Goal: Find specific page/section: Locate a particular part of the current website

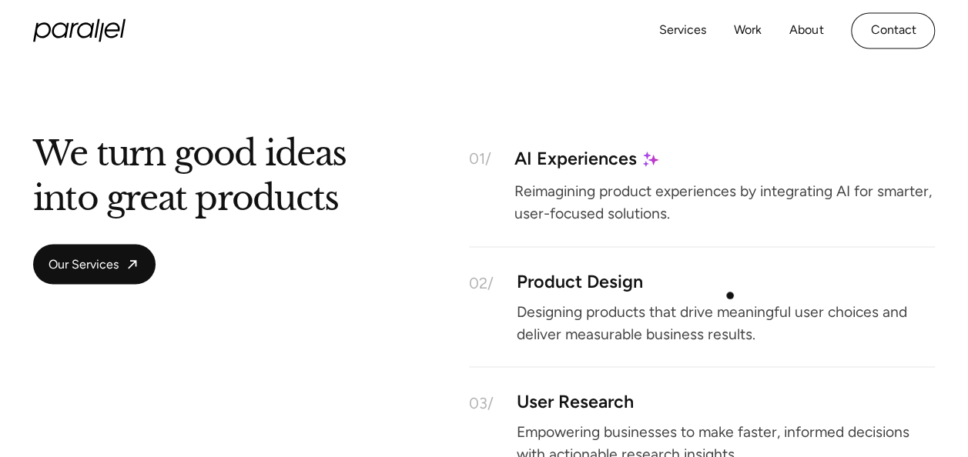
scroll to position [1232, 0]
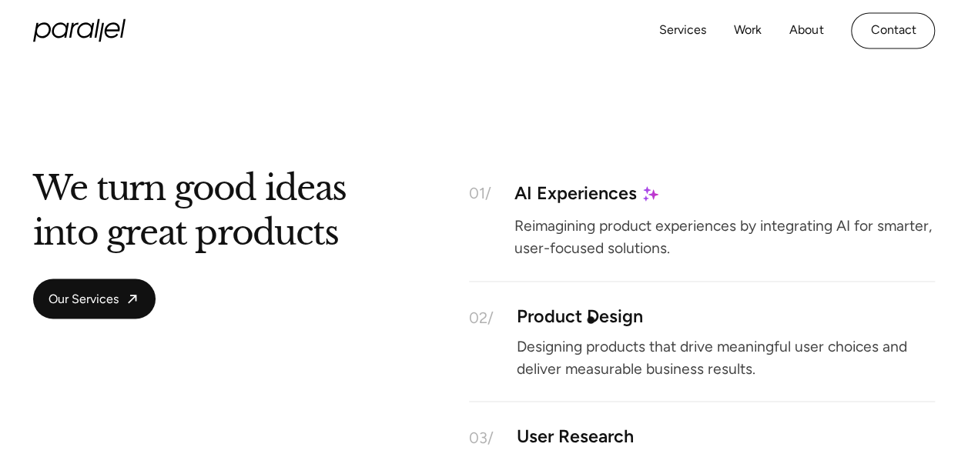
click at [591, 320] on div "Product Design" at bounding box center [580, 316] width 126 height 13
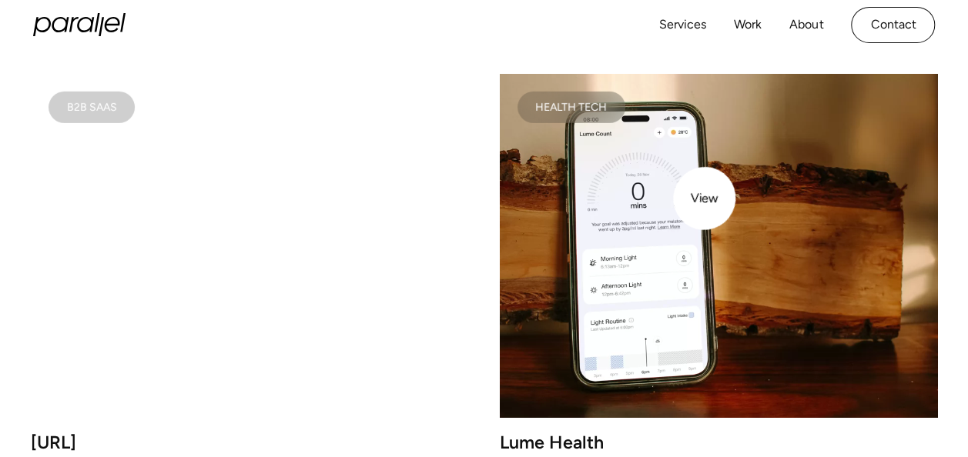
scroll to position [2234, 0]
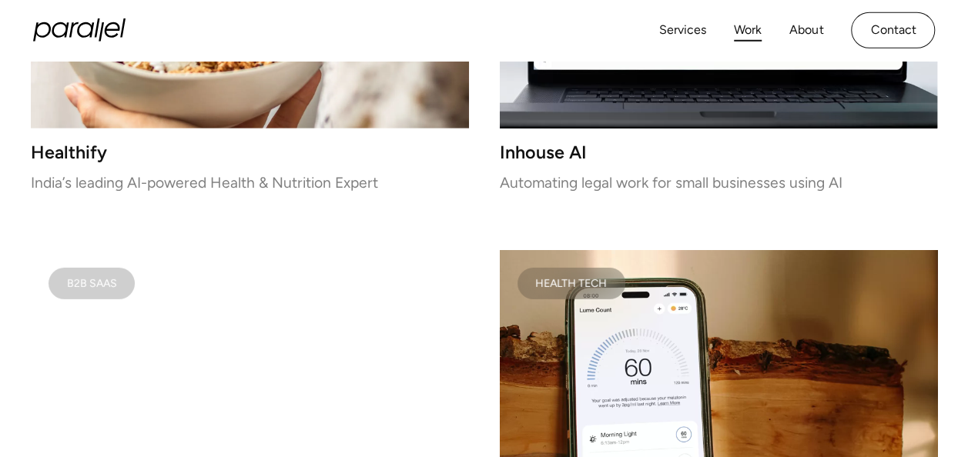
click at [746, 28] on link "Work" at bounding box center [748, 30] width 28 height 22
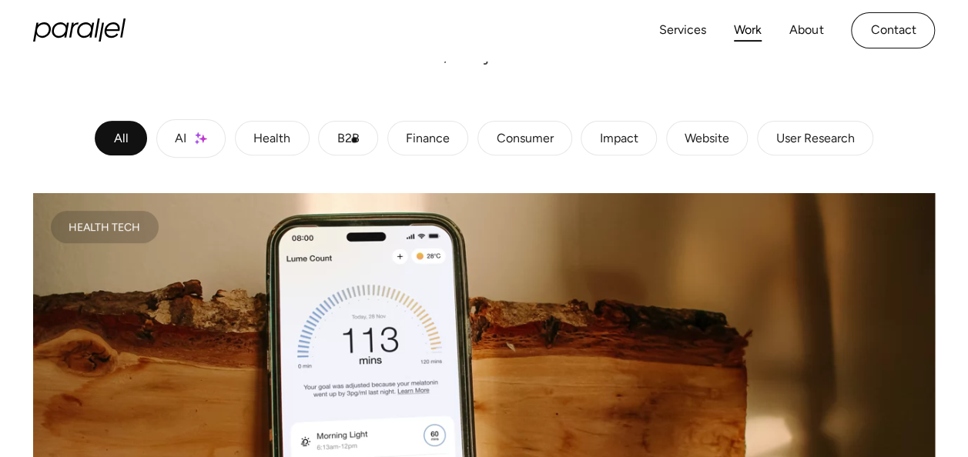
click at [354, 140] on div "B2B" at bounding box center [348, 138] width 22 height 9
